Goal: Task Accomplishment & Management: Manage account settings

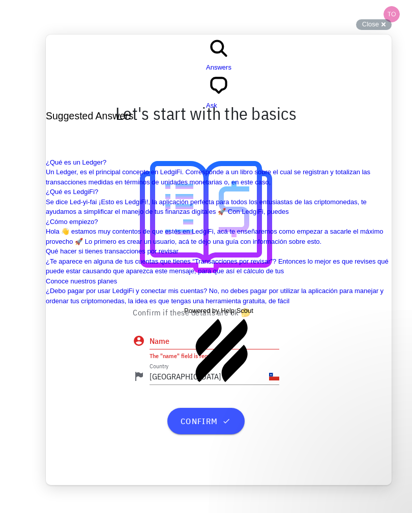
scroll to position [651, 0]
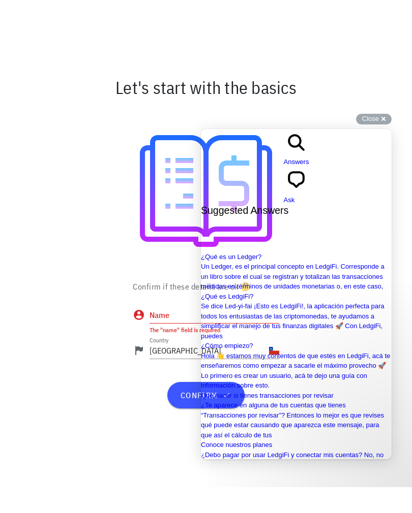
scroll to position [0, 0]
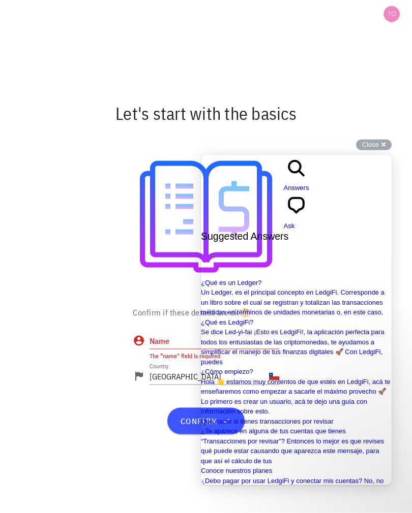
click at [155, 349] on div "Name" at bounding box center [214, 341] width 130 height 16
type input "Felipe"
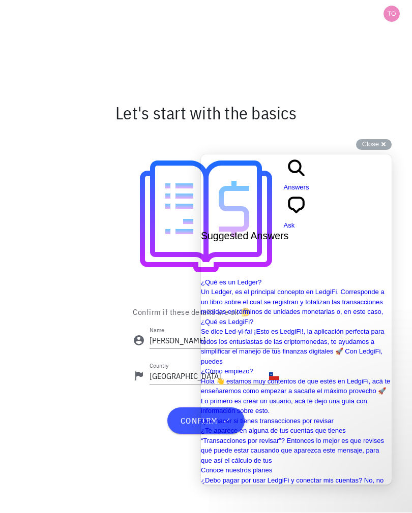
click at [190, 426] on span "confirm" at bounding box center [205, 421] width 52 height 10
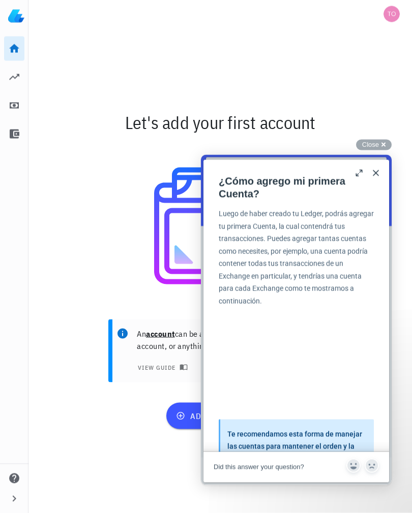
click at [378, 172] on button "Close" at bounding box center [375, 173] width 16 height 16
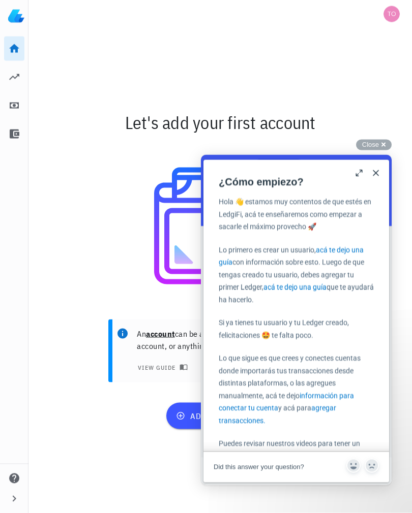
click at [379, 173] on button "Close" at bounding box center [375, 173] width 16 height 16
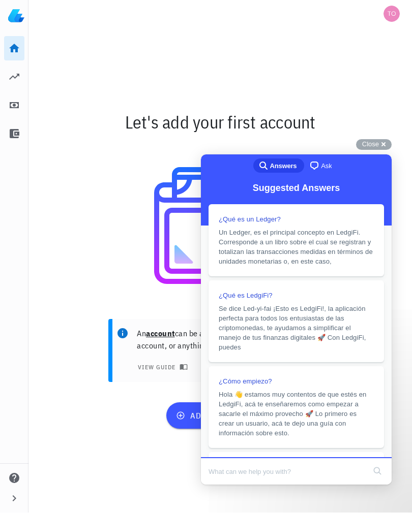
click at [382, 150] on div "Close cross-small" at bounding box center [374, 145] width 36 height 11
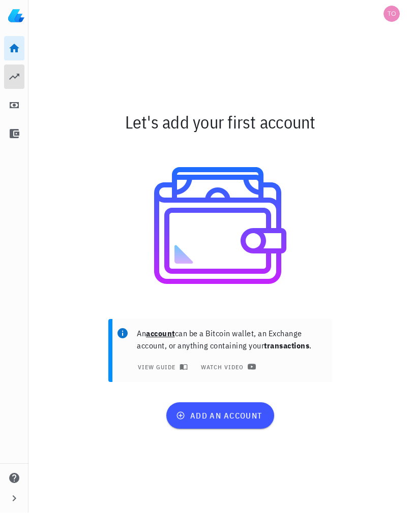
click at [17, 68] on link "Portfolio" at bounding box center [14, 77] width 20 height 24
click at [16, 77] on icon at bounding box center [14, 77] width 10 height 6
click at [11, 103] on icon at bounding box center [14, 106] width 9 height 6
click at [10, 108] on icon at bounding box center [14, 106] width 9 height 6
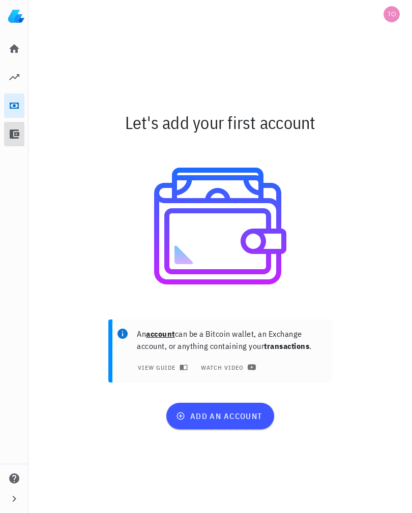
click at [21, 139] on link "All Transactions" at bounding box center [14, 134] width 20 height 24
click at [12, 135] on icon at bounding box center [15, 134] width 10 height 9
click at [18, 53] on icon at bounding box center [14, 48] width 10 height 9
click at [8, 49] on icon at bounding box center [14, 49] width 12 height 12
click at [17, 494] on icon "button" at bounding box center [14, 499] width 12 height 12
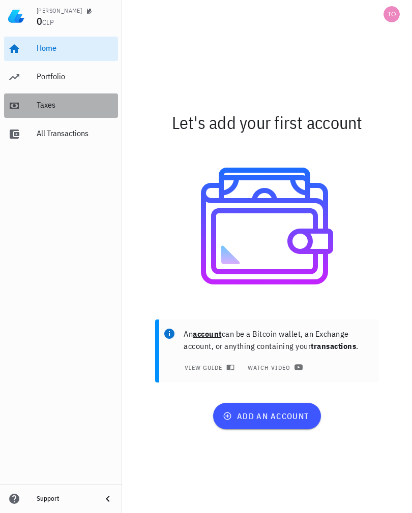
click at [39, 109] on div "Taxes" at bounding box center [75, 105] width 77 height 10
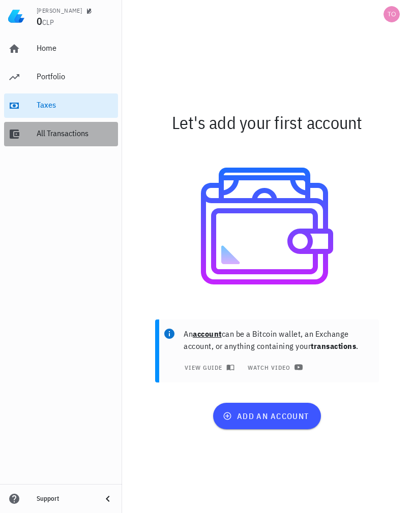
click at [44, 134] on div "All Transactions" at bounding box center [75, 134] width 77 height 10
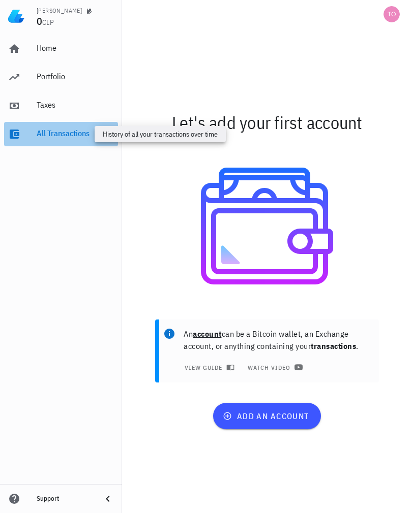
click at [38, 137] on div "All Transactions" at bounding box center [75, 134] width 77 height 10
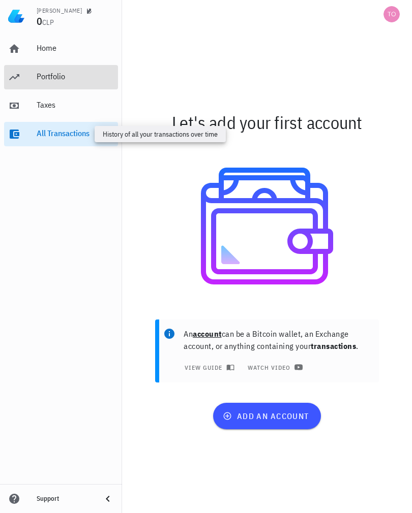
click at [51, 77] on div "Portfolio" at bounding box center [75, 77] width 77 height 10
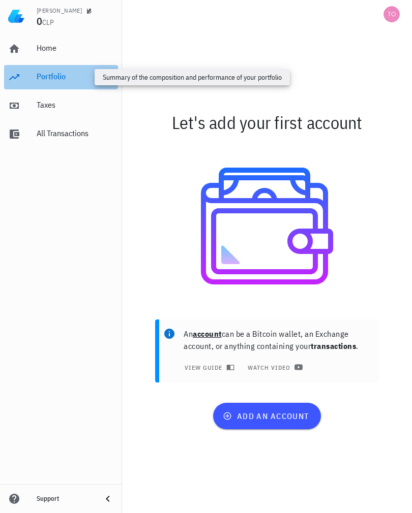
click at [41, 78] on div "Portfolio" at bounding box center [75, 77] width 77 height 10
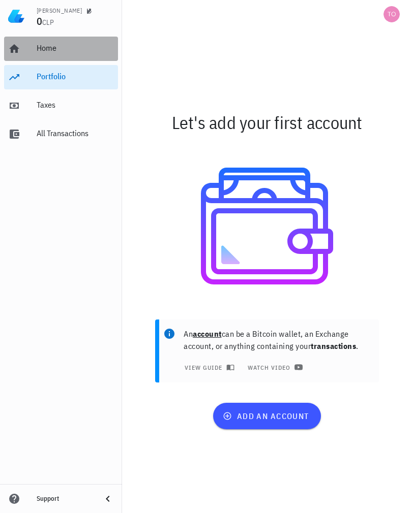
click at [33, 48] on link "Home" at bounding box center [61, 49] width 114 height 24
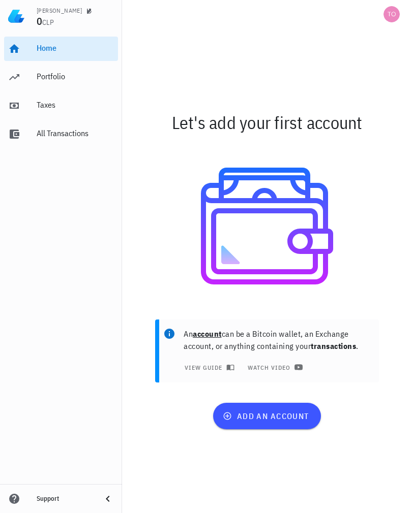
click at [387, 13] on div "avatar" at bounding box center [391, 14] width 16 height 16
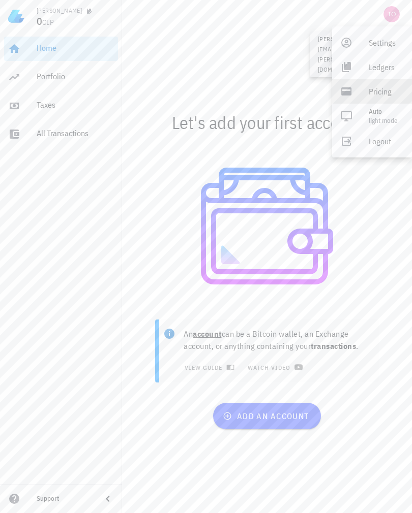
click at [381, 94] on div "Pricing" at bounding box center [386, 91] width 35 height 20
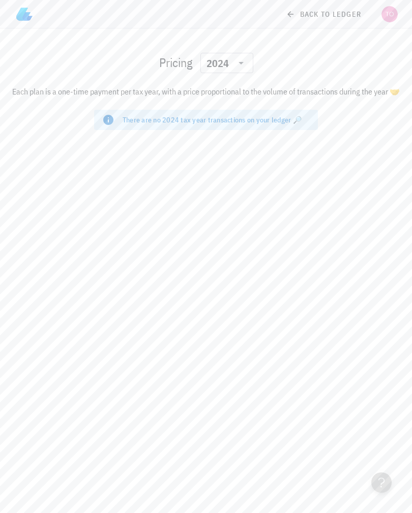
click at [392, 15] on div "avatar" at bounding box center [389, 14] width 16 height 16
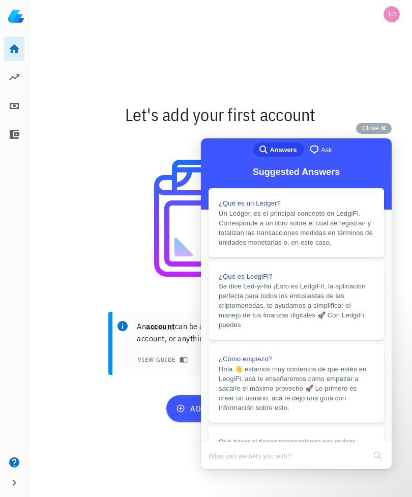
click at [351, 73] on div "Let's add your first account An account can be a Bitcoin wallet, an Exchange ac…" at bounding box center [219, 262] width 383 height 468
click at [393, 13] on div "avatar" at bounding box center [391, 14] width 16 height 16
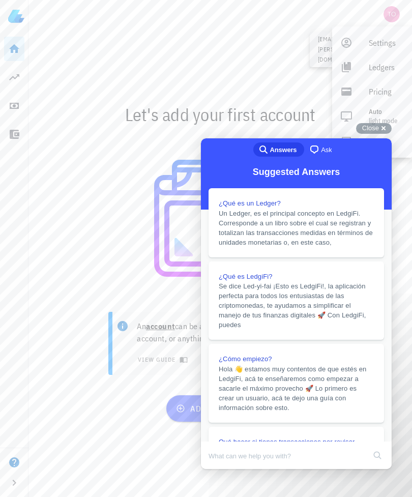
click at [383, 132] on div "Close cross-small" at bounding box center [374, 128] width 36 height 11
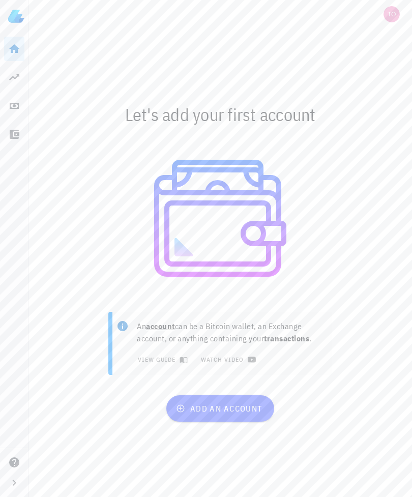
click at [394, 13] on div "avatar" at bounding box center [391, 14] width 16 height 16
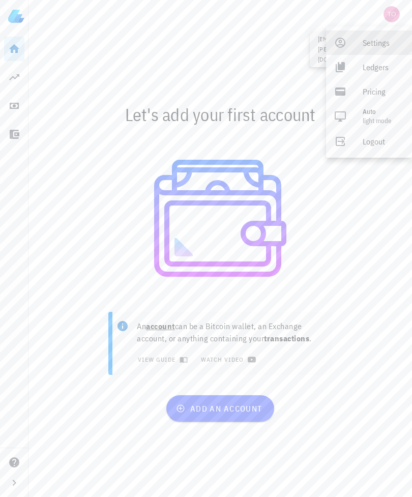
click at [387, 45] on div "Settings" at bounding box center [382, 43] width 41 height 20
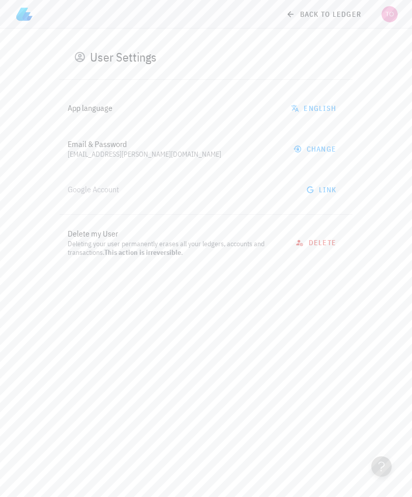
click at [330, 242] on span "delete" at bounding box center [316, 242] width 39 height 9
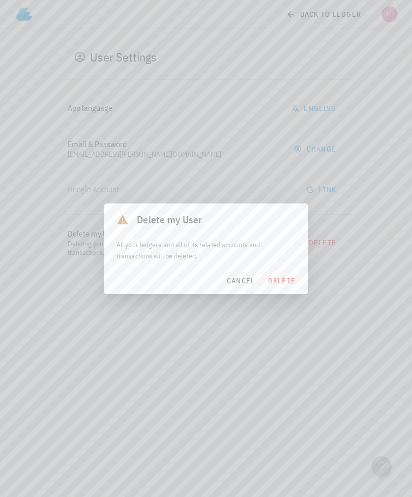
click at [290, 335] on div at bounding box center [206, 248] width 412 height 497
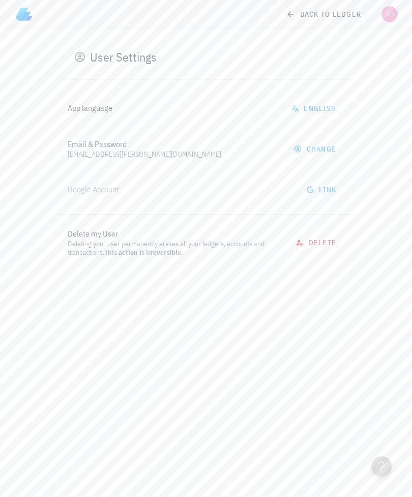
click at [324, 244] on span "delete" at bounding box center [316, 242] width 39 height 9
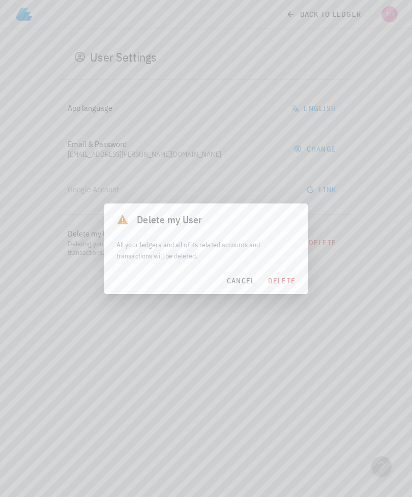
click at [296, 279] on button "delete" at bounding box center [281, 280] width 37 height 18
